Goal: Task Accomplishment & Management: Complete application form

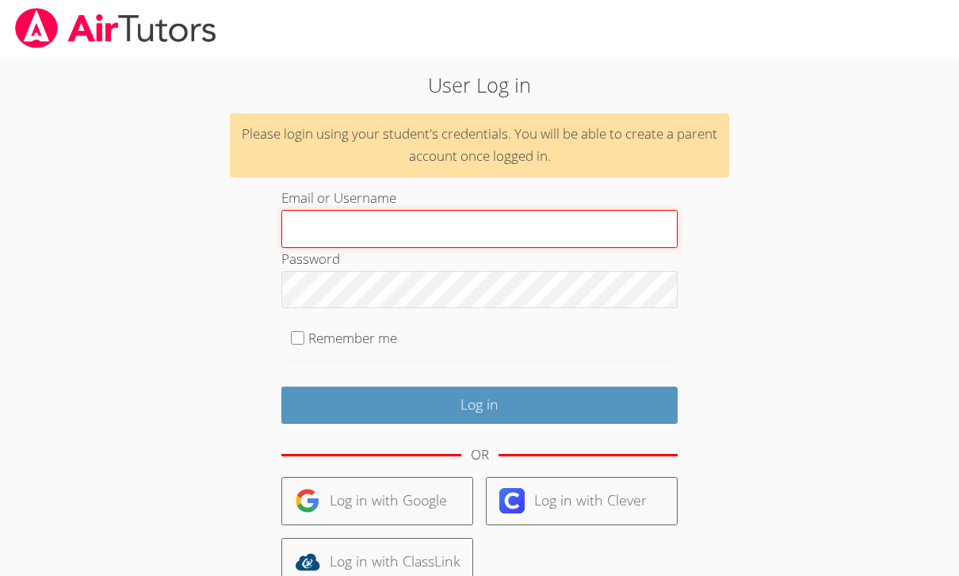
click at [318, 224] on input "Email or Username" at bounding box center [479, 229] width 396 height 38
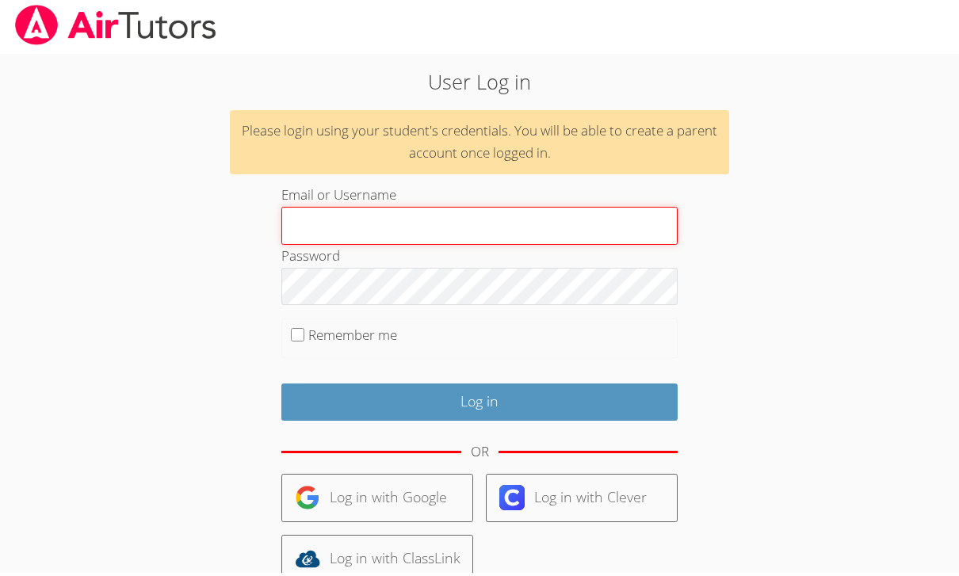
paste input "[EMAIL_ADDRESS][DOMAIN_NAME]"
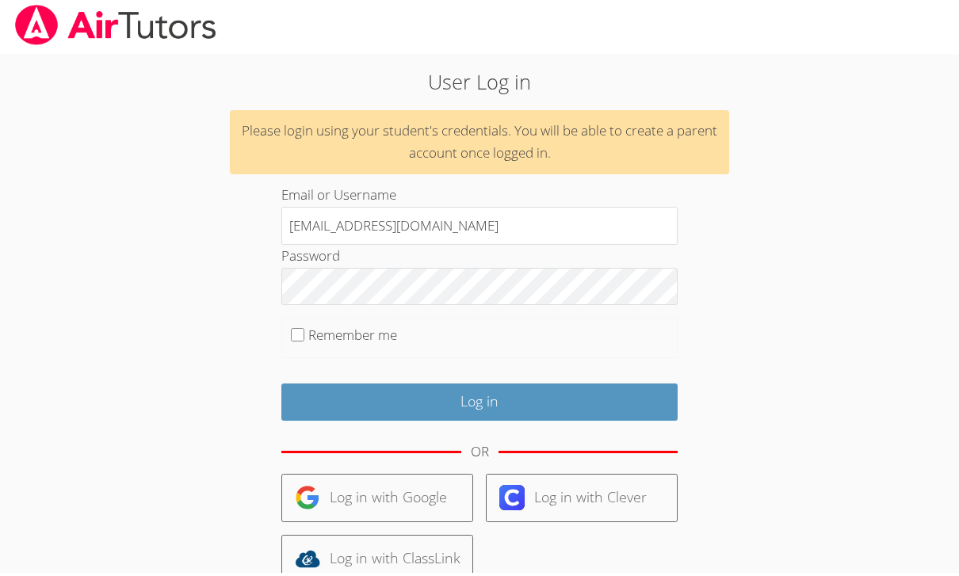
scroll to position [3, 0]
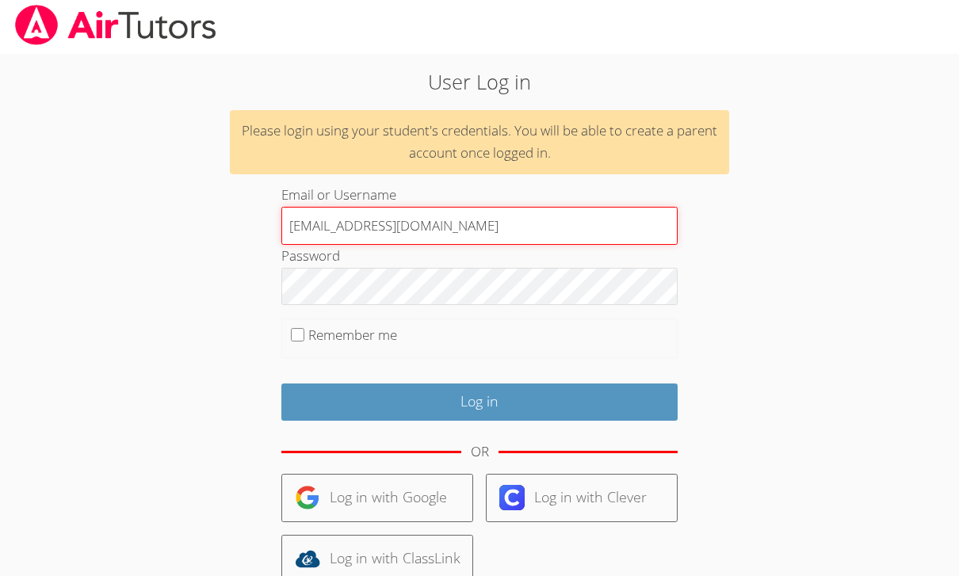
type input "[EMAIL_ADDRESS][DOMAIN_NAME]"
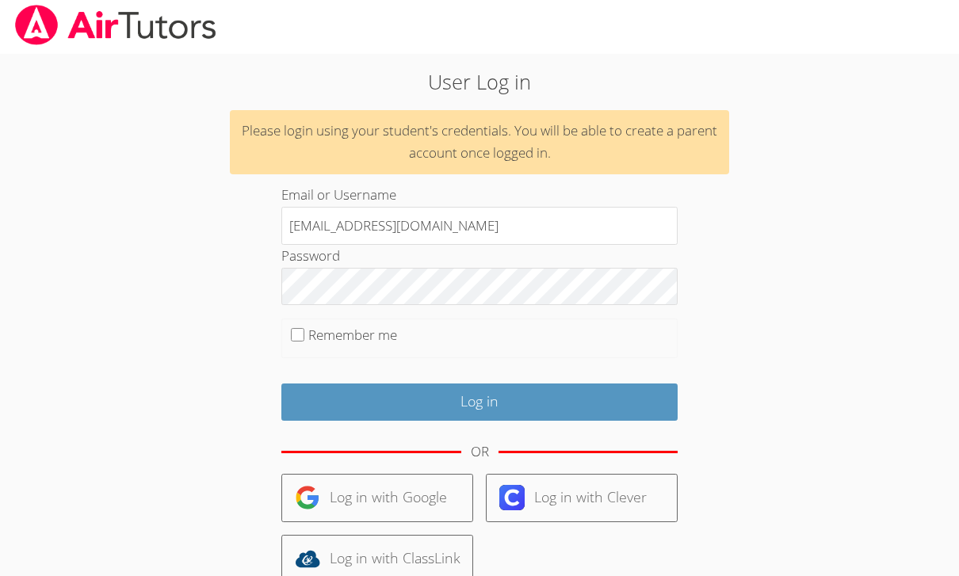
click at [333, 488] on link "Log in with Google" at bounding box center [377, 498] width 192 height 48
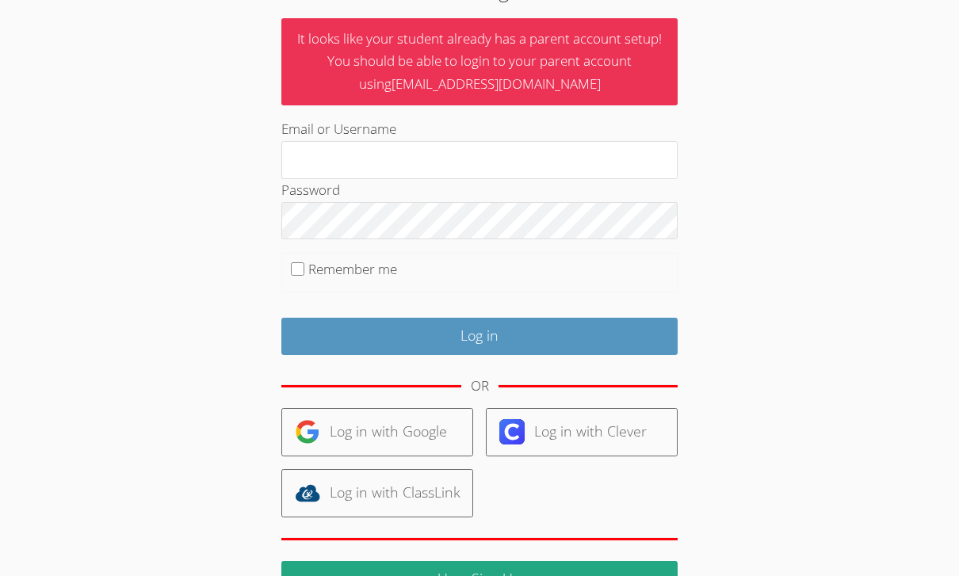
scroll to position [107, 0]
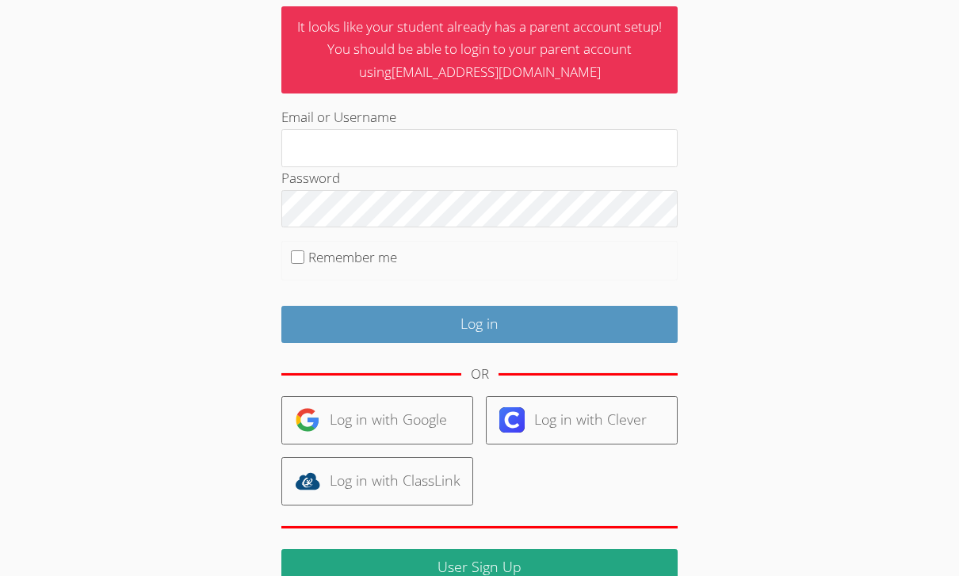
click at [514, 565] on link "User Sign Up" at bounding box center [479, 567] width 396 height 37
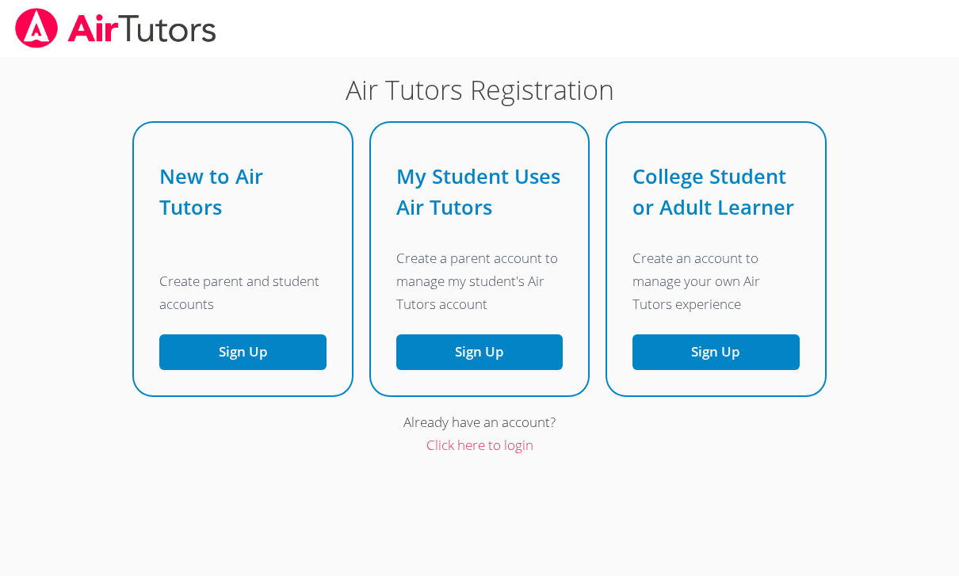
scroll to position [158, 0]
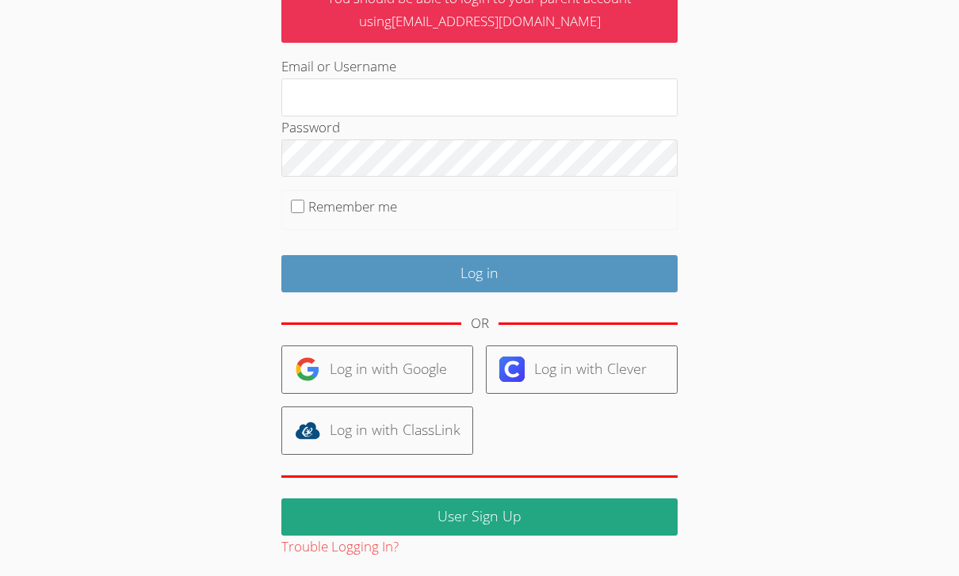
click at [642, 369] on link "Log in with Clever" at bounding box center [582, 370] width 192 height 48
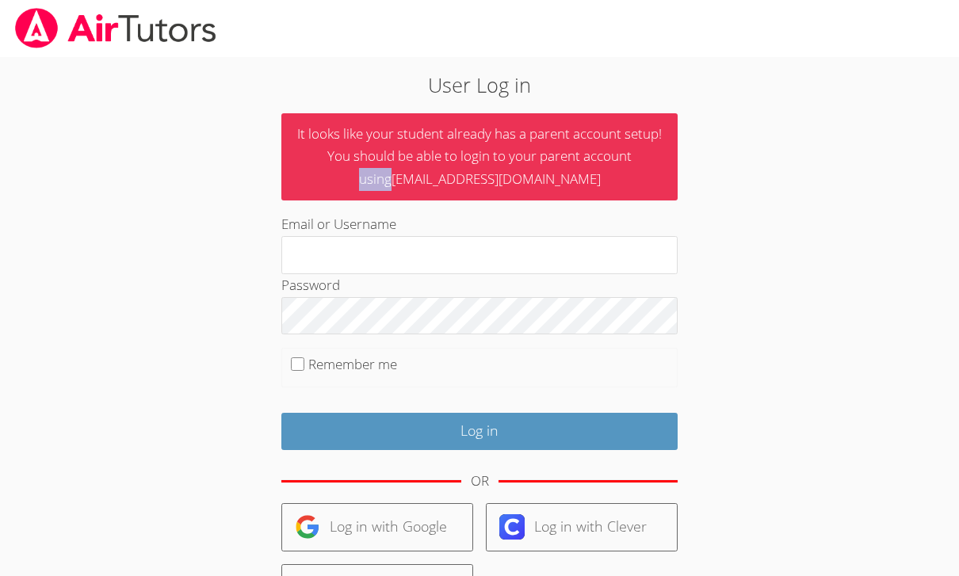
click at [398, 191] on p "It looks like your student already has a parent account setup! You should be ab…" at bounding box center [479, 157] width 396 height 88
click at [478, 189] on p "It looks like your student already has a parent account setup! You should be ab…" at bounding box center [479, 157] width 396 height 88
click at [498, 193] on p "It looks like your student already has a parent account setup! You should be ab…" at bounding box center [479, 157] width 396 height 88
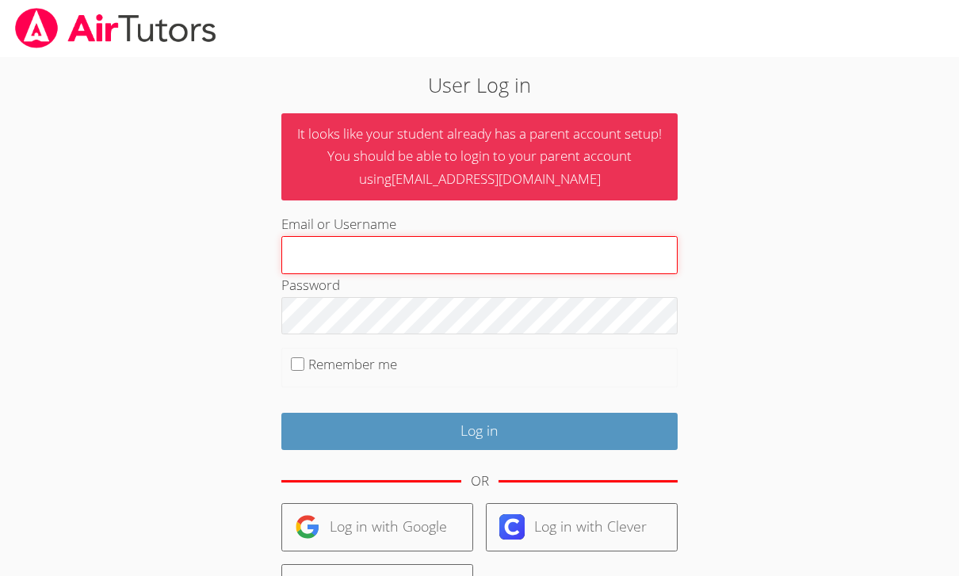
click at [555, 248] on input "Email or Username" at bounding box center [479, 255] width 396 height 38
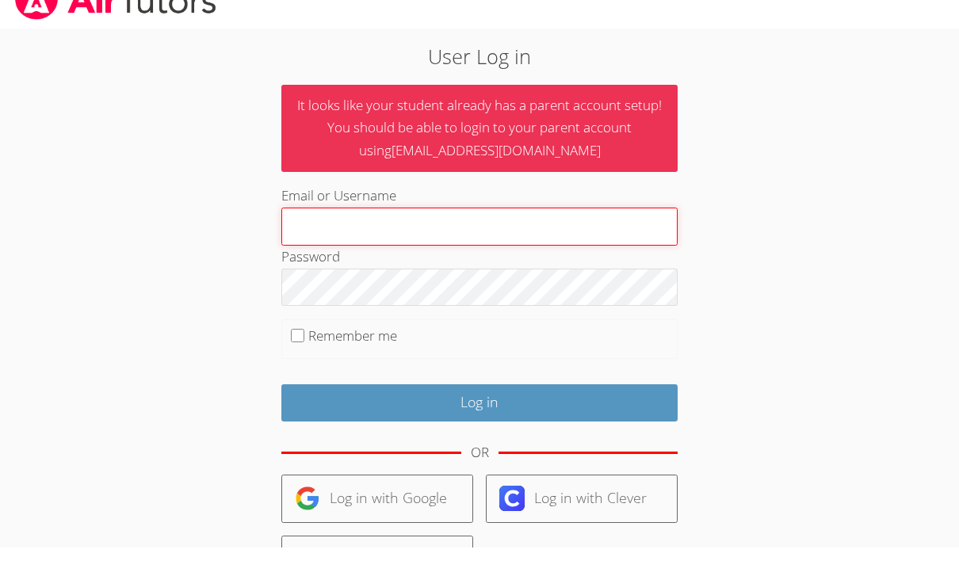
paste input "[EMAIL_ADDRESS][DOMAIN_NAME]"
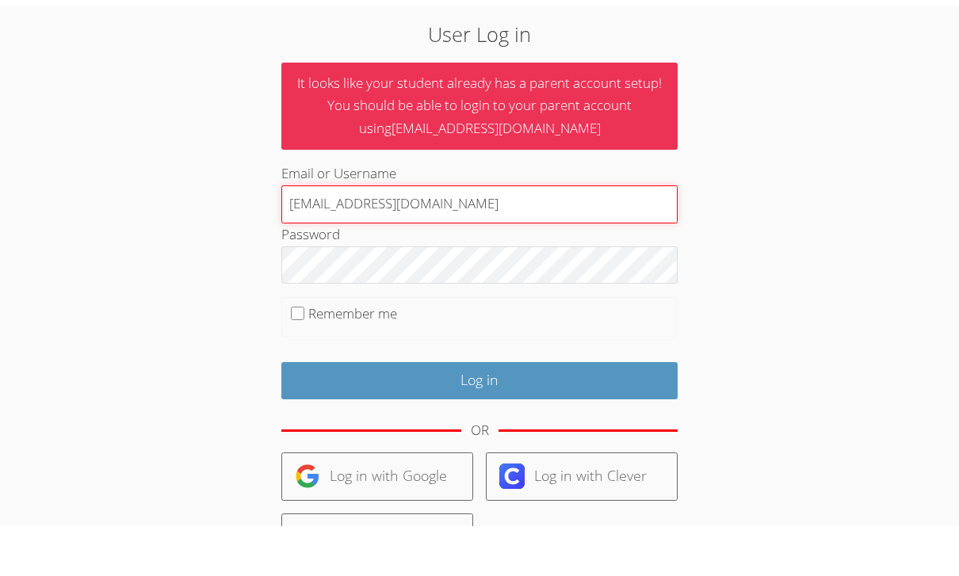
type input "[EMAIL_ADDRESS][DOMAIN_NAME]"
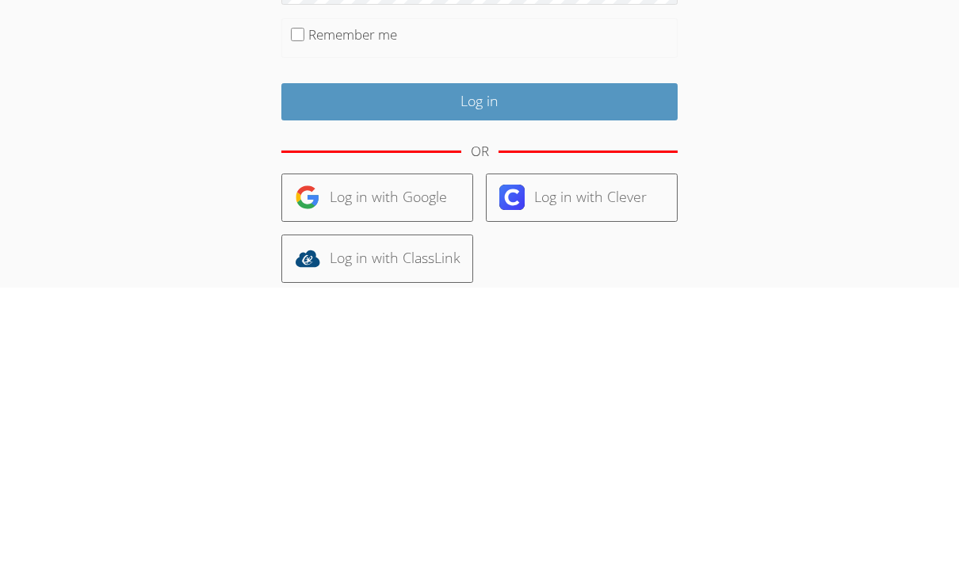
click at [319, 473] on img at bounding box center [307, 485] width 25 height 25
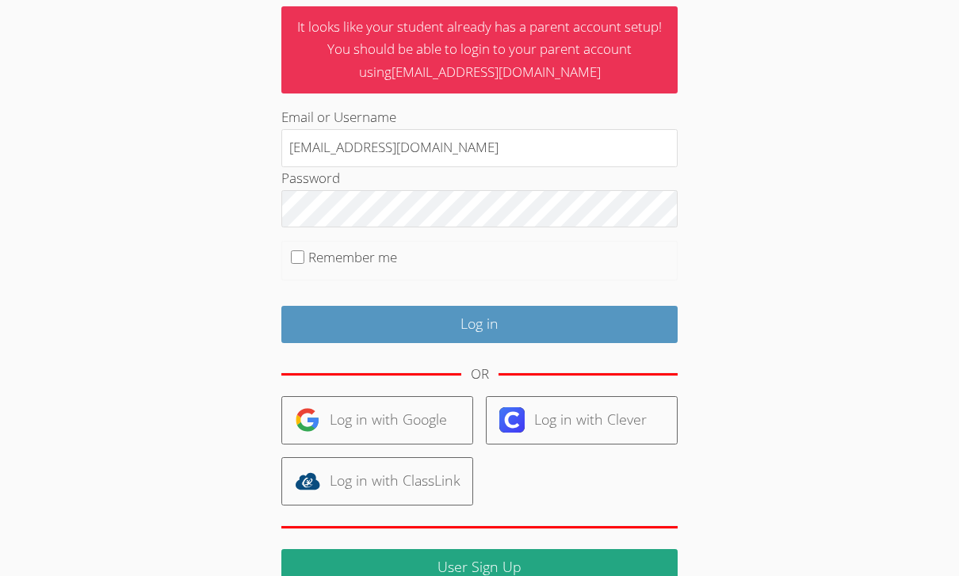
scroll to position [158, 0]
